Goal: Information Seeking & Learning: Learn about a topic

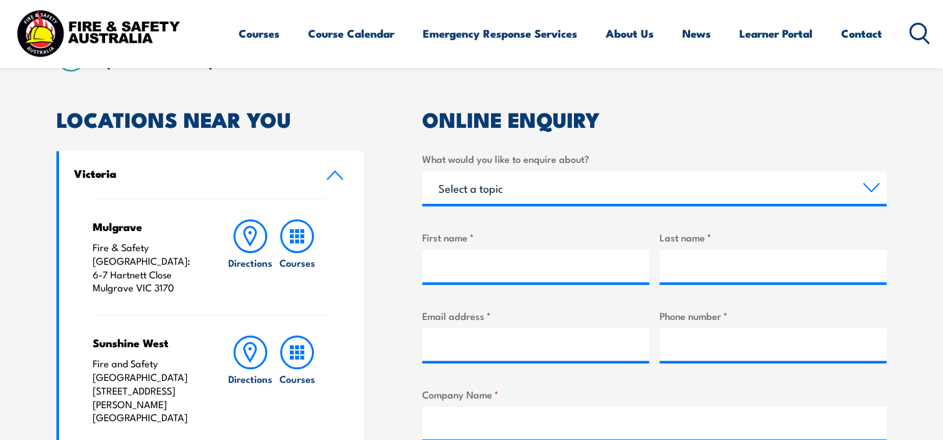
scroll to position [346, 0]
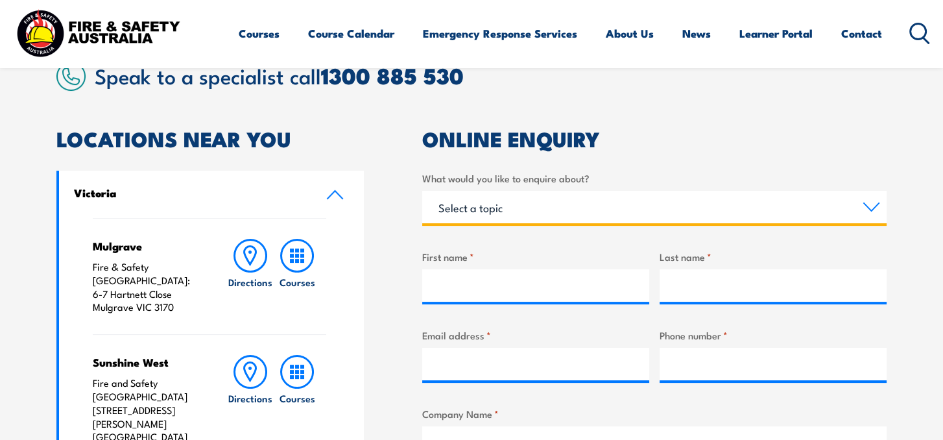
click at [596, 208] on select "Select a topic Training Emergency Response Services General Enquiry" at bounding box center [654, 207] width 464 height 32
select select "Training"
click at [422, 191] on select "Select a topic Training Emergency Response Services General Enquiry" at bounding box center [654, 207] width 464 height 32
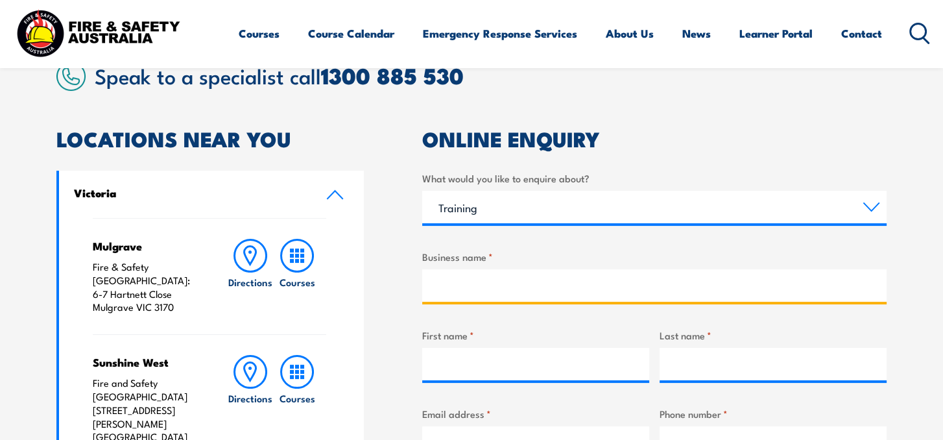
click at [562, 300] on input "Business name *" at bounding box center [654, 285] width 464 height 32
type input "Summit Auto Lease Australia"
type input "Donna"
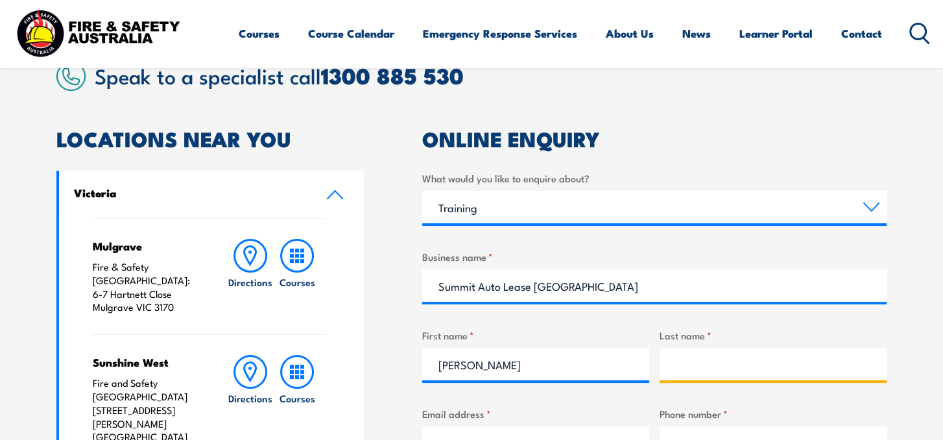
type input "Mitchell"
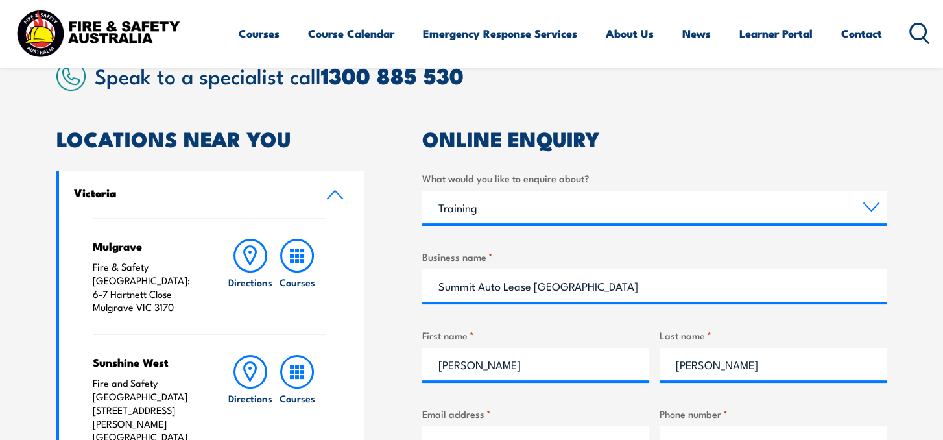
type input "DONNAMIT20@GMAIL.COM"
type input "0404219619"
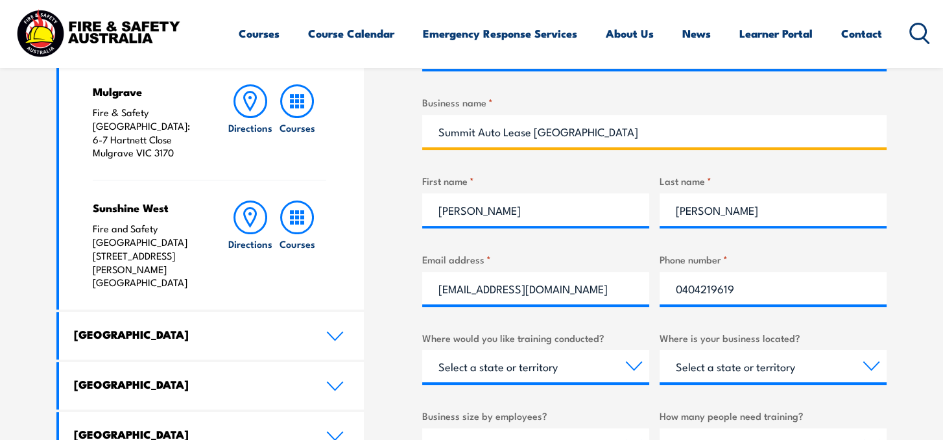
scroll to position [519, 0]
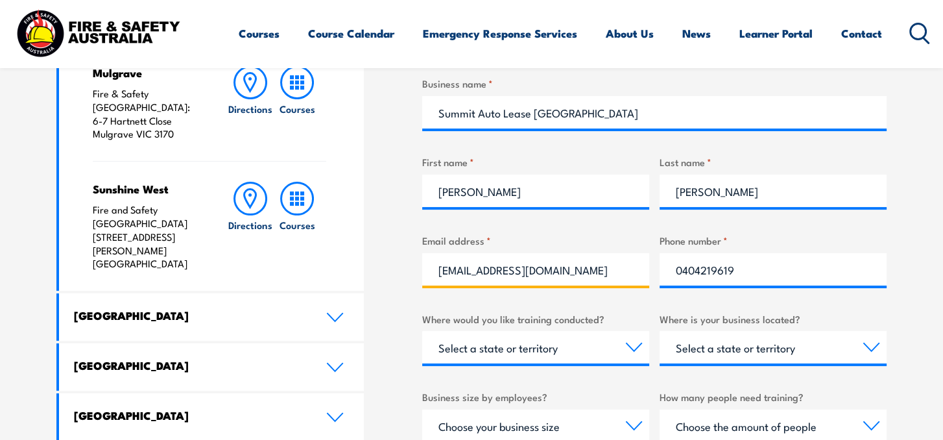
click at [606, 274] on input "DONNAMIT20@GMAIL.COM" at bounding box center [535, 269] width 227 height 32
type input "D"
click at [567, 261] on input "Email address *" at bounding box center [535, 269] width 227 height 32
type input "donna.mitchell@summitfleet.com.au"
drag, startPoint x: 763, startPoint y: 267, endPoint x: 658, endPoint y: 270, distance: 104.5
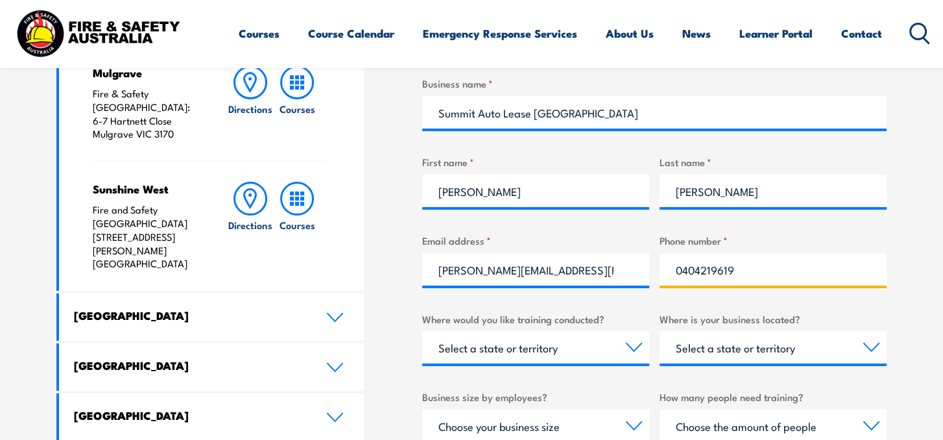
click at [658, 270] on div "What would you like to enquire about? Select a topic Training Emergency Respons…" at bounding box center [654, 325] width 464 height 656
type input "0429546114"
click at [618, 343] on select "Select a state or territory Nationally - multiple locations QLD NSW VIC SA ACT …" at bounding box center [535, 347] width 227 height 32
select select "VIC"
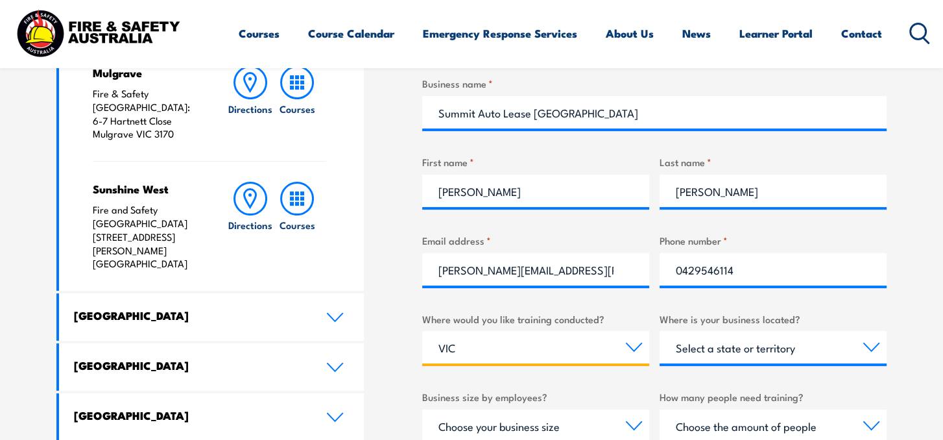
click at [422, 331] on select "Select a state or territory Nationally - multiple locations QLD NSW VIC SA ACT …" at bounding box center [535, 347] width 227 height 32
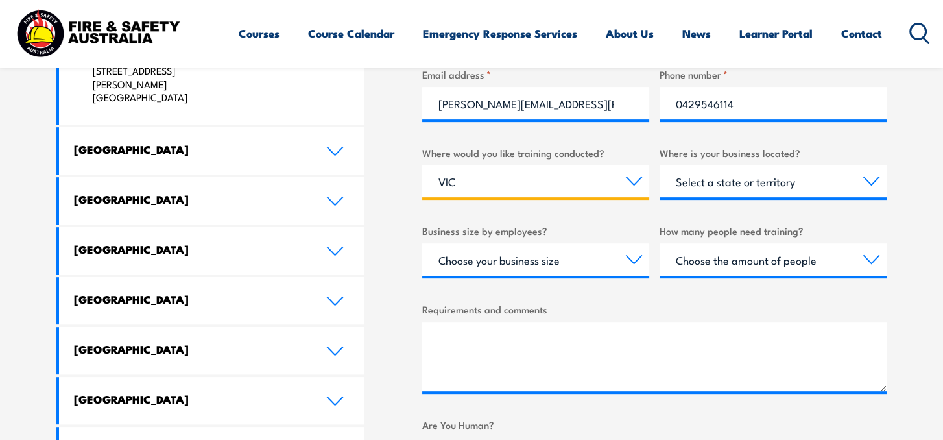
scroll to position [691, 0]
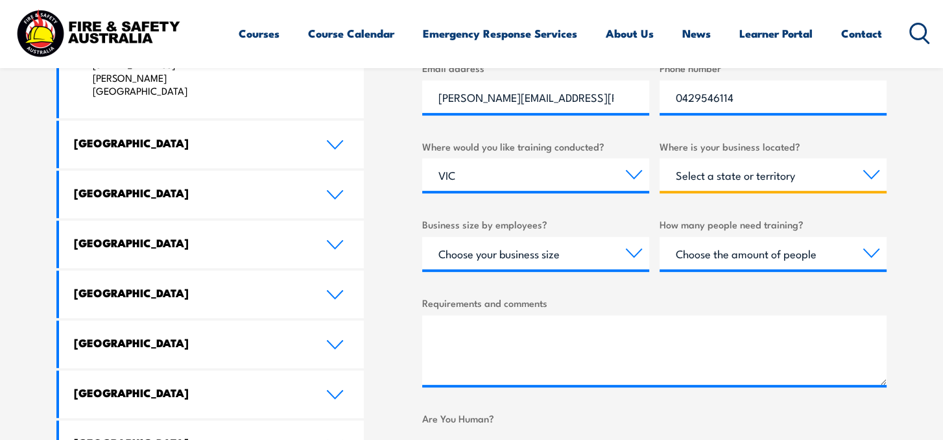
click at [868, 174] on select "Select a state or territory QLD NSW VIC SA ACT WA TAS NT" at bounding box center [773, 174] width 227 height 32
select select "VIC"
click at [660, 158] on select "Select a state or territory QLD NSW VIC SA ACT WA TAS NT" at bounding box center [773, 174] width 227 height 32
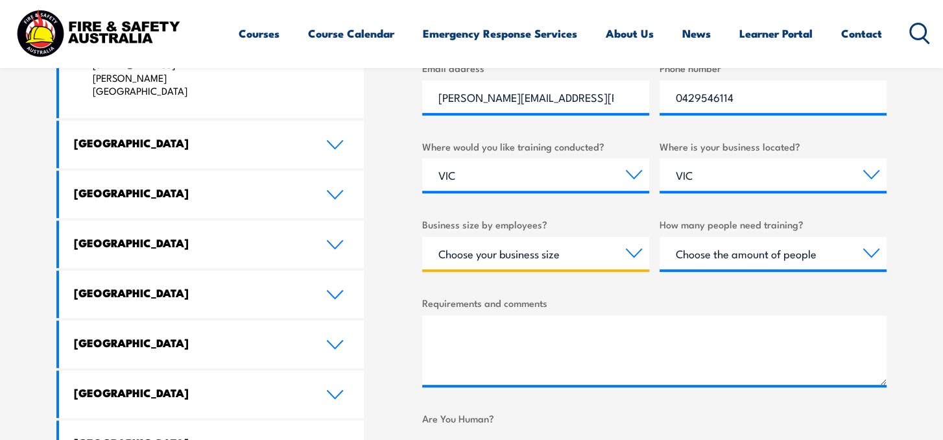
click at [624, 254] on select "Choose your business size 1 to 19 20 to 199 200+" at bounding box center [535, 253] width 227 height 32
select select "1 to 19"
click at [422, 237] on select "Choose your business size 1 to 19 20 to 199 200+" at bounding box center [535, 253] width 227 height 32
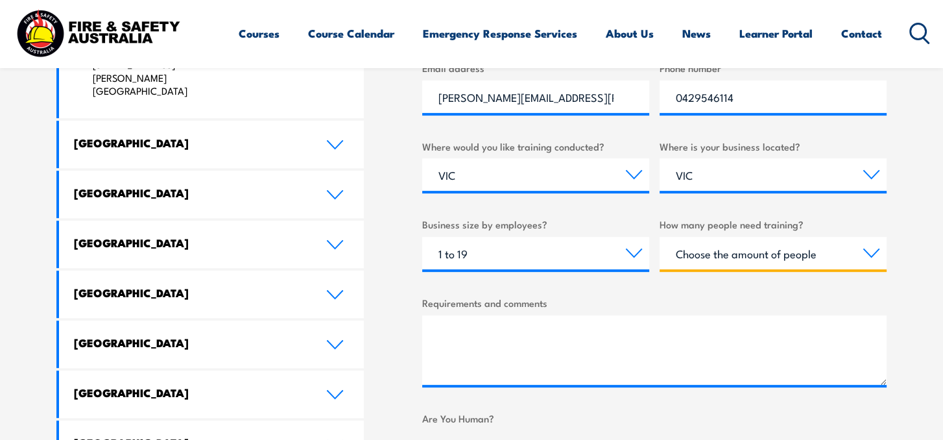
click at [760, 252] on select "Choose the amount of people 1 to 4 5 to 19 20+" at bounding box center [773, 253] width 227 height 32
select select "1 to 4"
click at [660, 237] on select "Choose the amount of people 1 to 4 5 to 19 20+" at bounding box center [773, 253] width 227 height 32
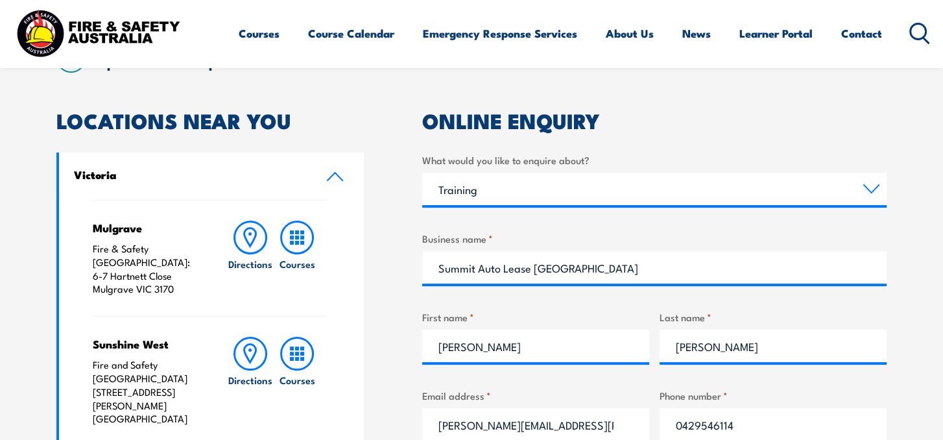
scroll to position [346, 0]
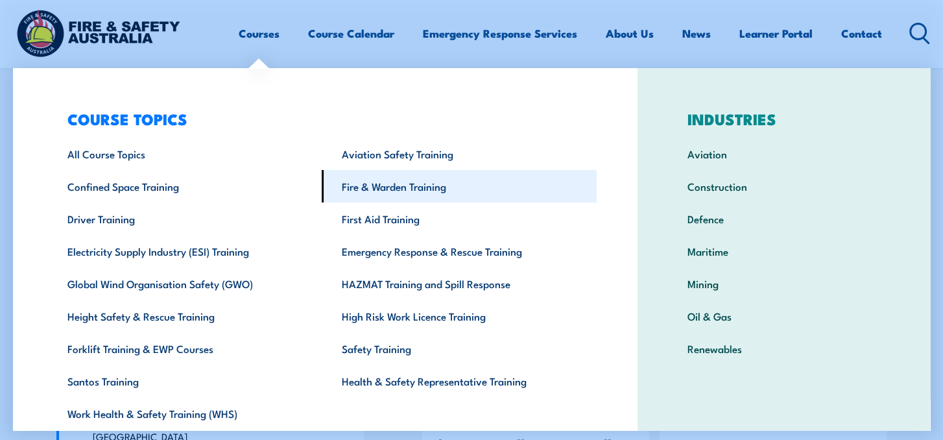
click at [383, 185] on link "Fire & Warden Training" at bounding box center [459, 186] width 274 height 32
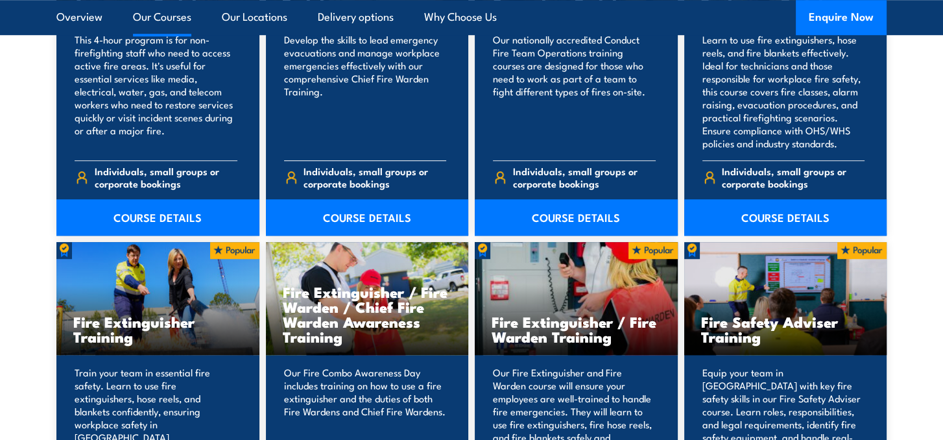
scroll to position [1210, 0]
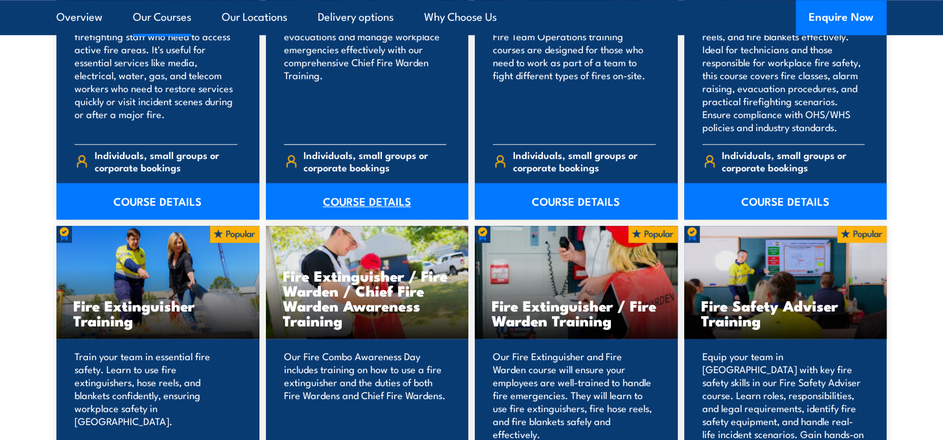
click at [374, 201] on link "COURSE DETAILS" at bounding box center [367, 201] width 203 height 36
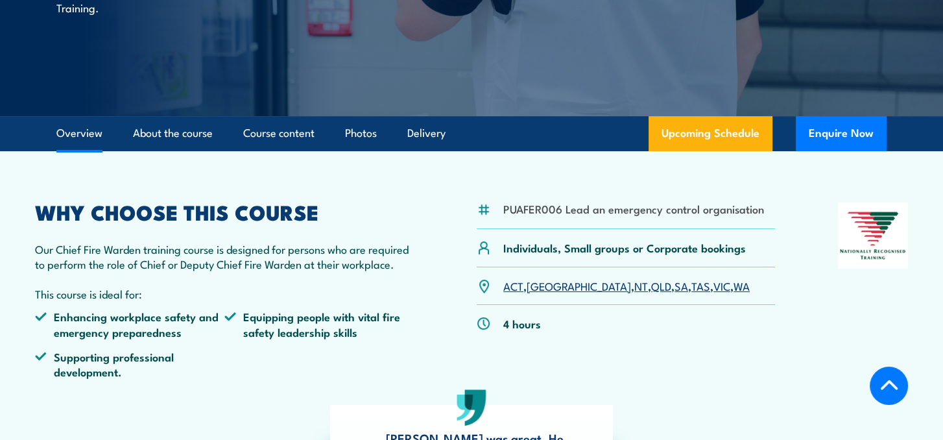
scroll to position [346, 0]
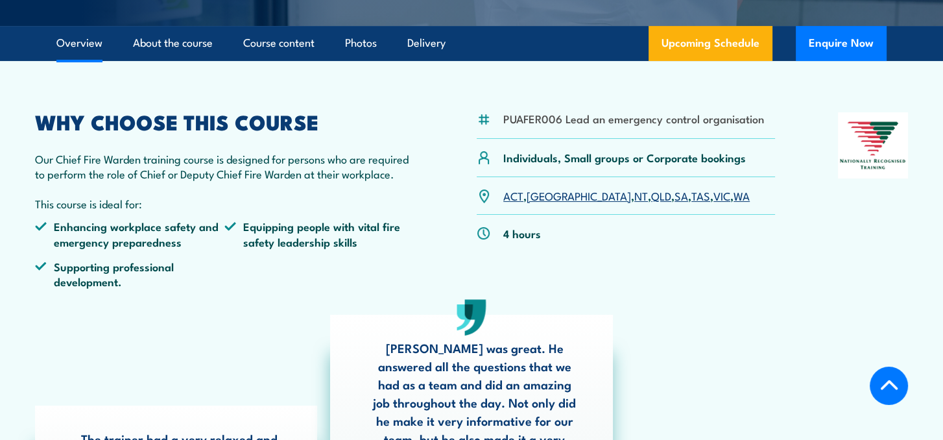
drag, startPoint x: 237, startPoint y: 1, endPoint x: 734, endPoint y: 329, distance: 595.8
click at [734, 329] on div "The trainer had a very relaxed and informative training style. Darren - course …" at bounding box center [472, 421] width 886 height 213
click at [713, 198] on link "VIC" at bounding box center [721, 195] width 17 height 16
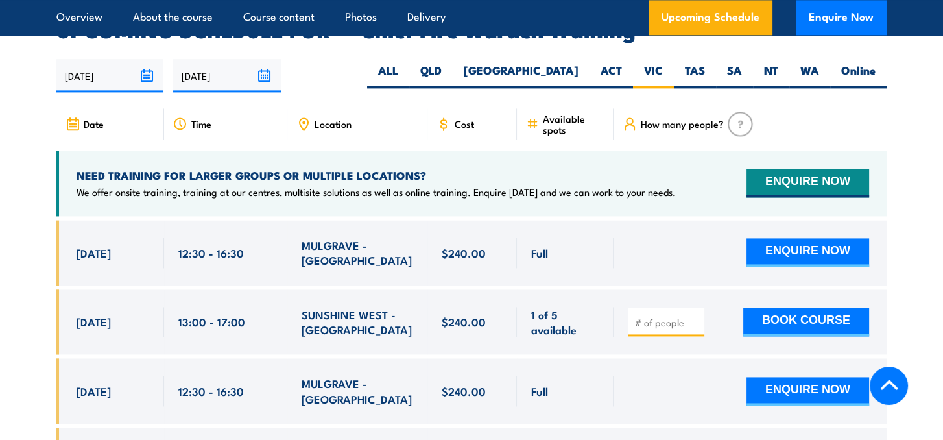
scroll to position [1794, 0]
